Goal: Information Seeking & Learning: Check status

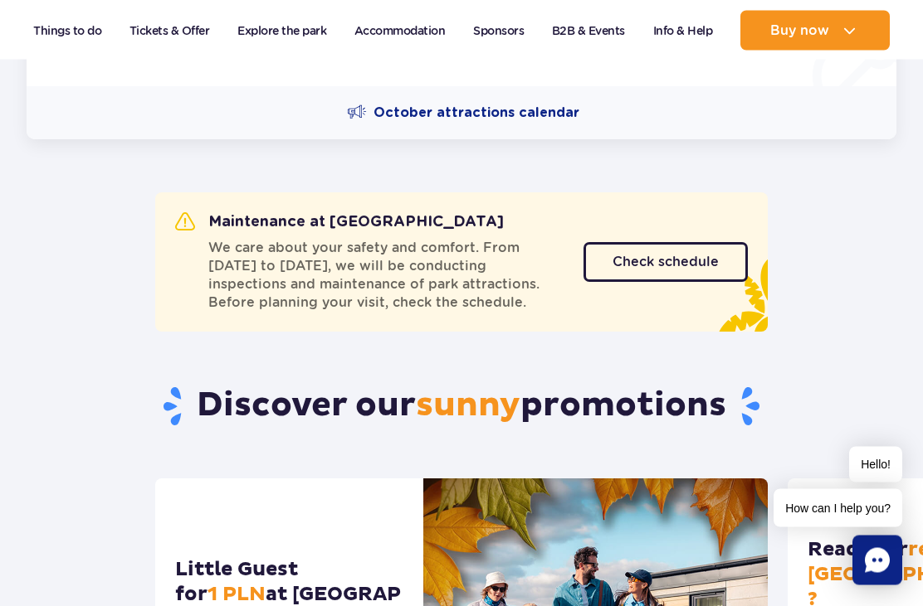
scroll to position [558, 0]
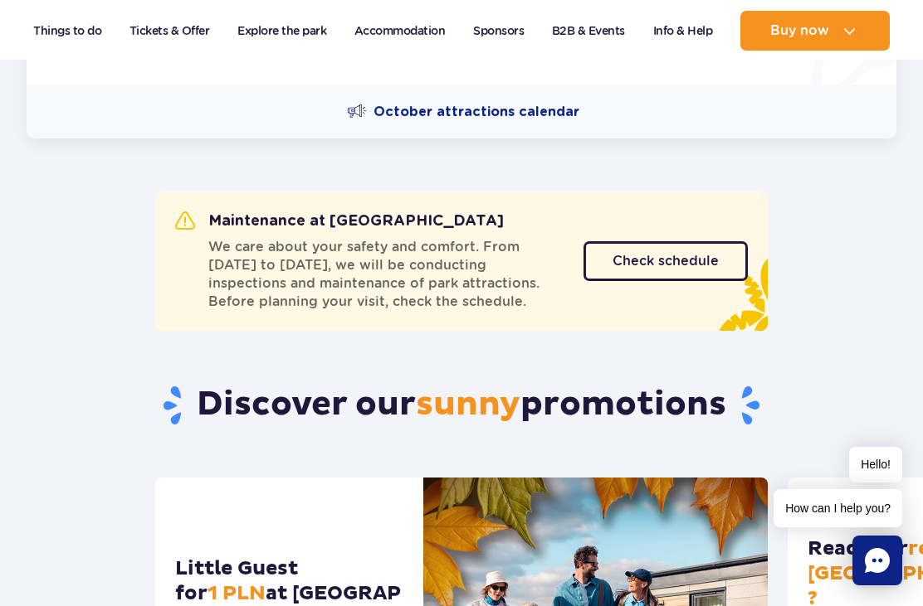
click at [715, 266] on link "Check schedule" at bounding box center [665, 261] width 164 height 40
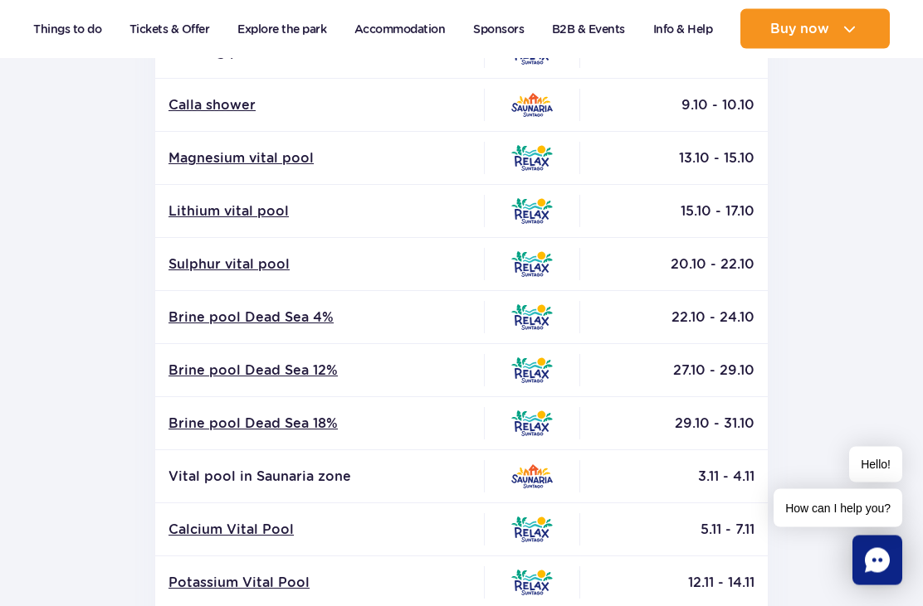
scroll to position [426, 0]
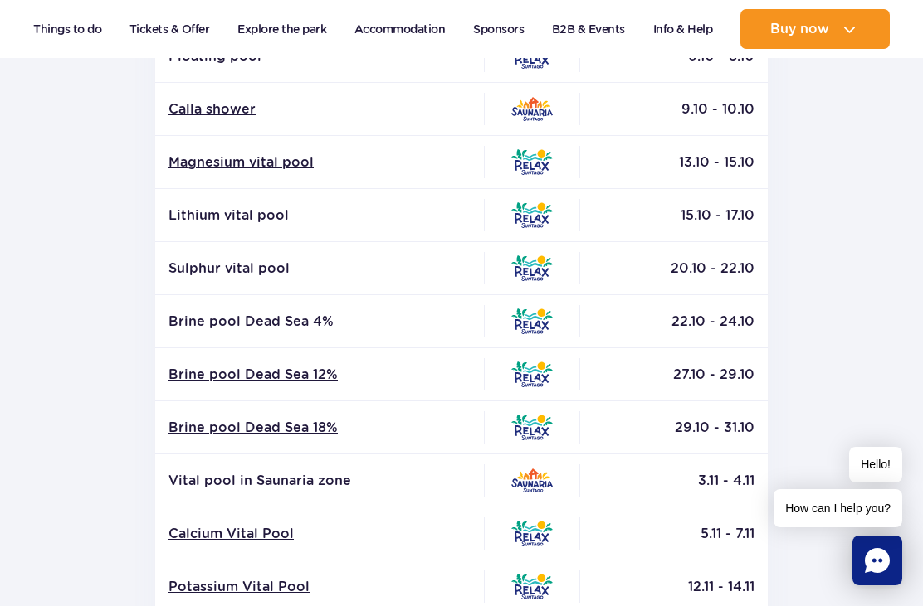
click at [251, 268] on link "Sulphur vital pool" at bounding box center [319, 269] width 302 height 18
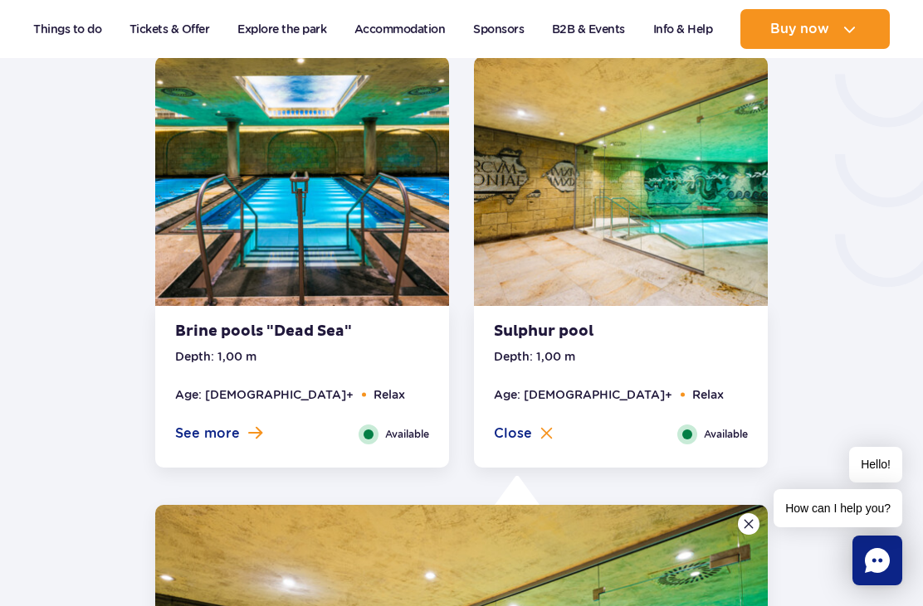
scroll to position [2758, 0]
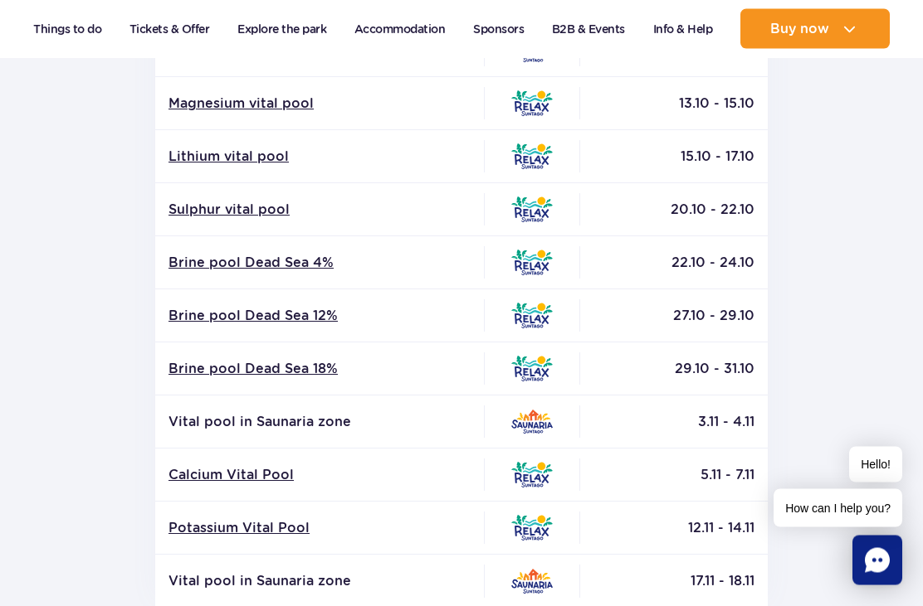
scroll to position [485, 0]
click at [261, 281] on td "Brine pool Dead Sea 4%" at bounding box center [319, 262] width 329 height 53
click at [253, 264] on link "Brine pool Dead Sea 4%" at bounding box center [319, 263] width 302 height 18
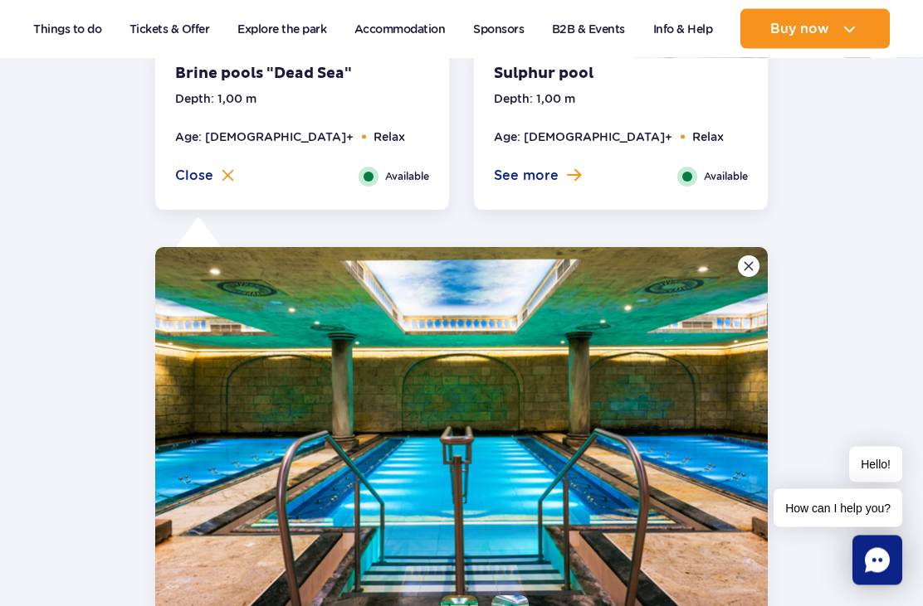
scroll to position [3011, 0]
